Goal: Transaction & Acquisition: Obtain resource

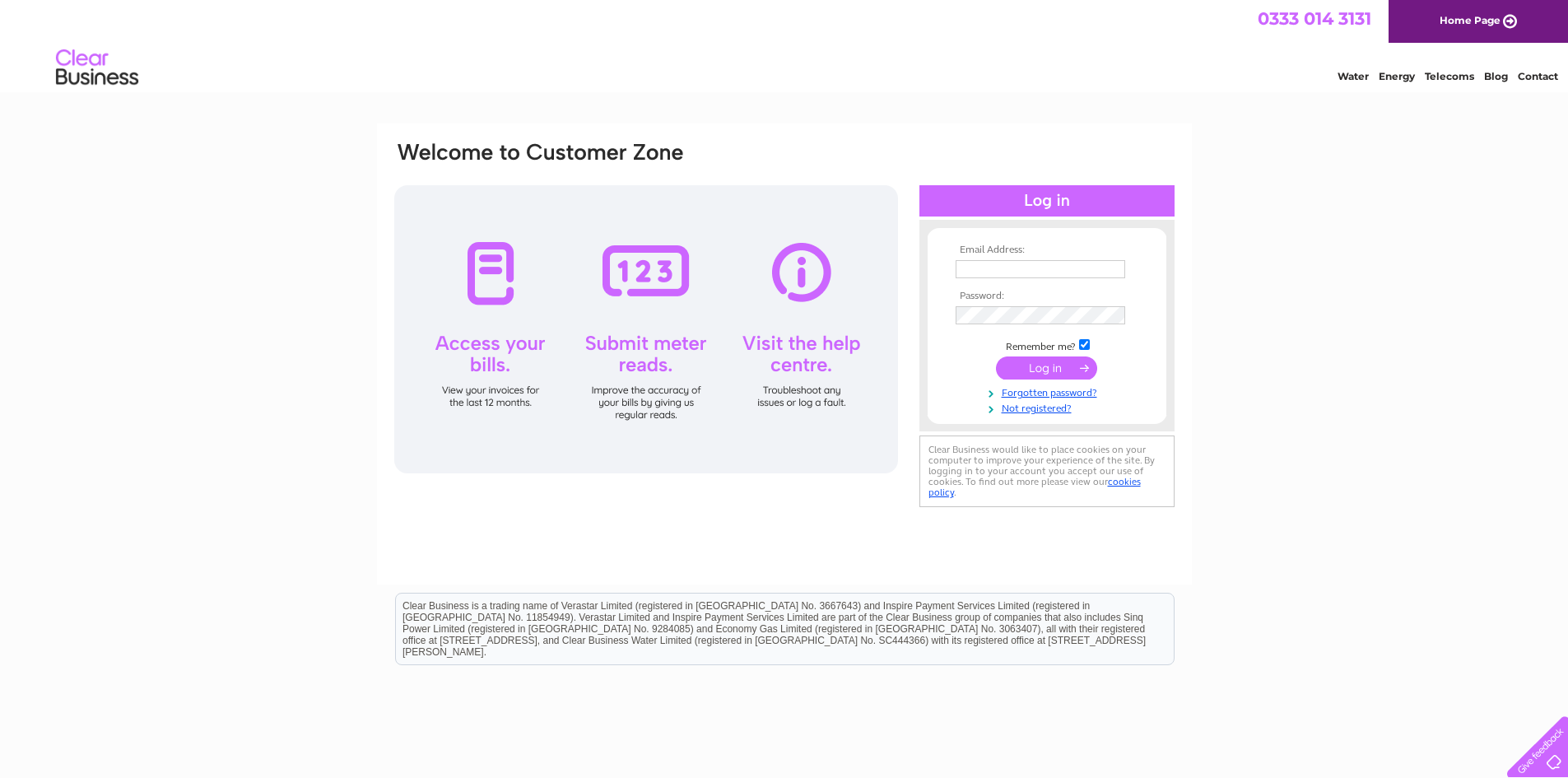
click at [1053, 269] on input "text" at bounding box center [1039, 269] width 169 height 18
type input "fran.fuoco@btinternet.com"
click at [996, 358] on input "submit" at bounding box center [1046, 369] width 102 height 23
click at [1067, 374] on input "submit" at bounding box center [1046, 369] width 102 height 23
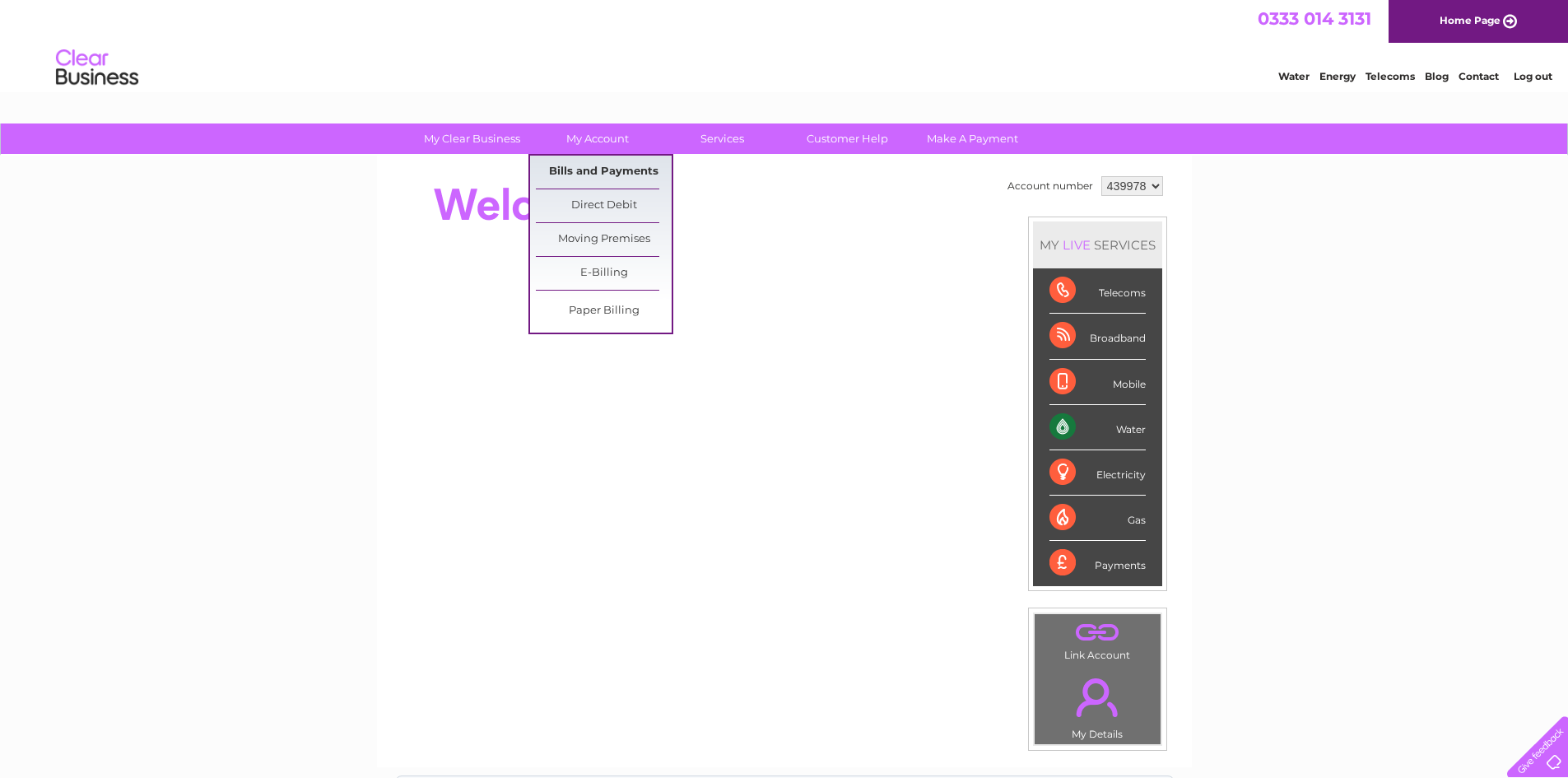
click at [606, 171] on link "Bills and Payments" at bounding box center [603, 172] width 135 height 33
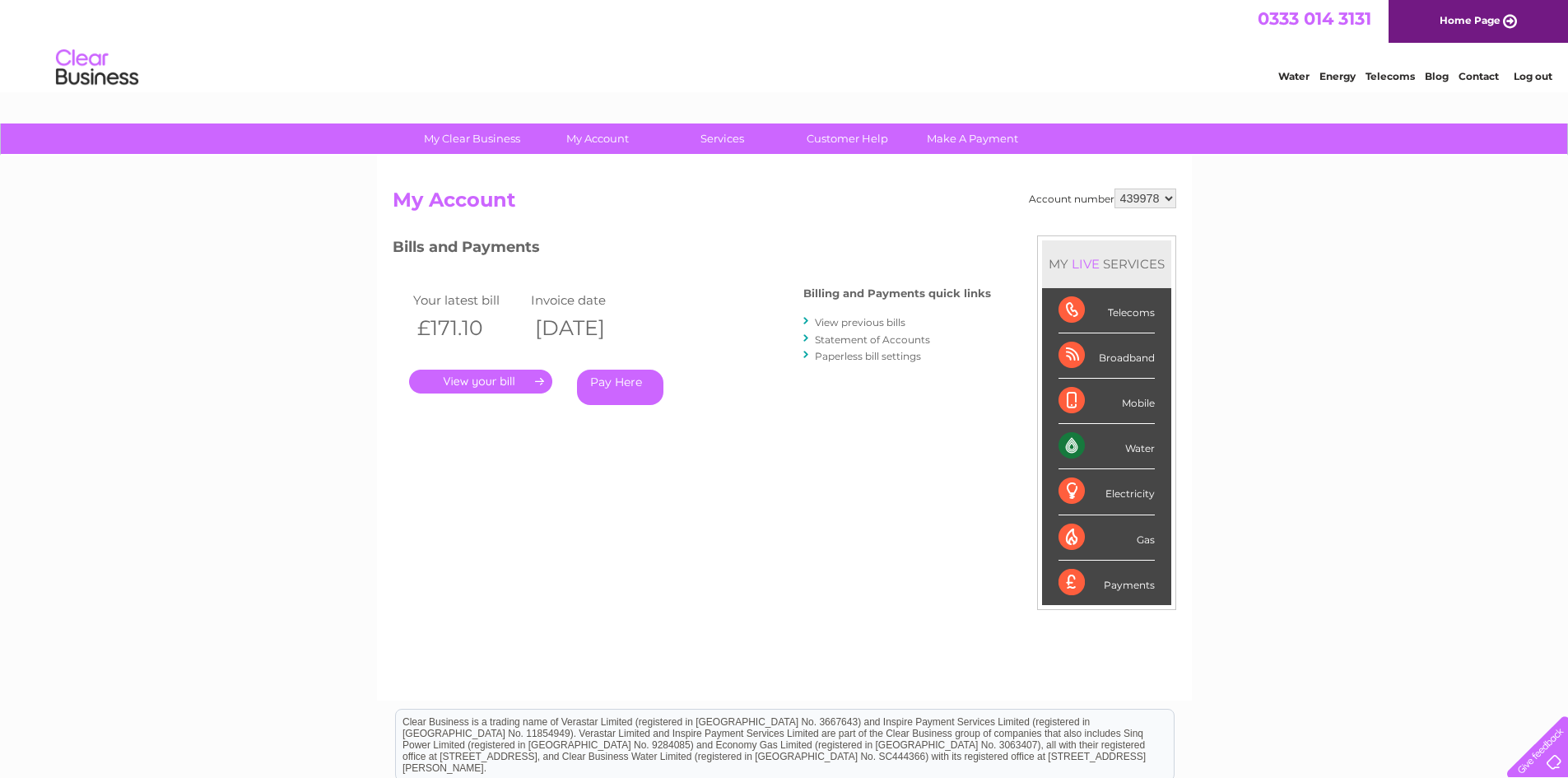
click at [488, 382] on link "." at bounding box center [480, 381] width 143 height 24
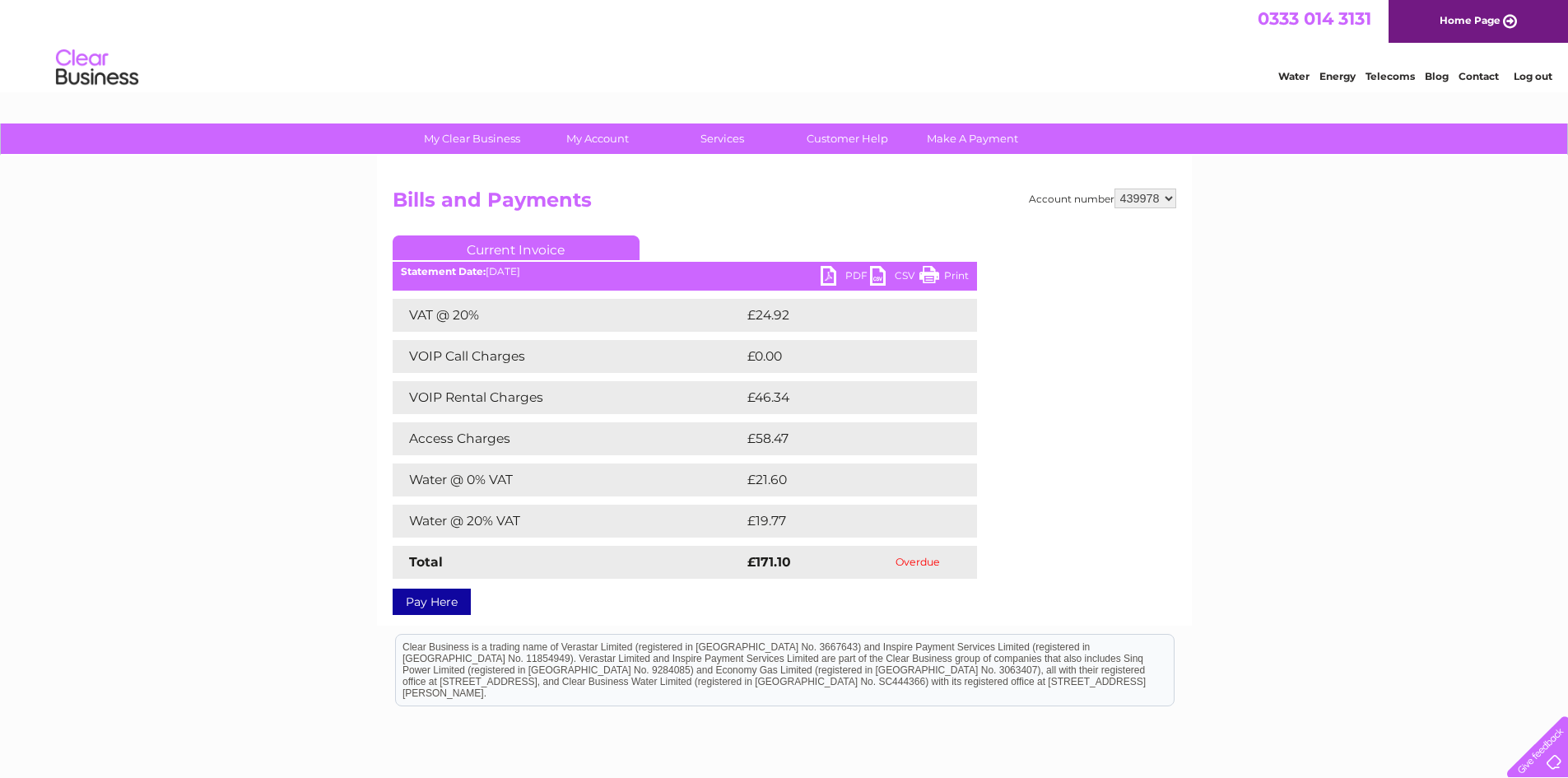
click at [834, 273] on link "PDF" at bounding box center [845, 277] width 49 height 24
